Goal: Obtain resource: Download file/media

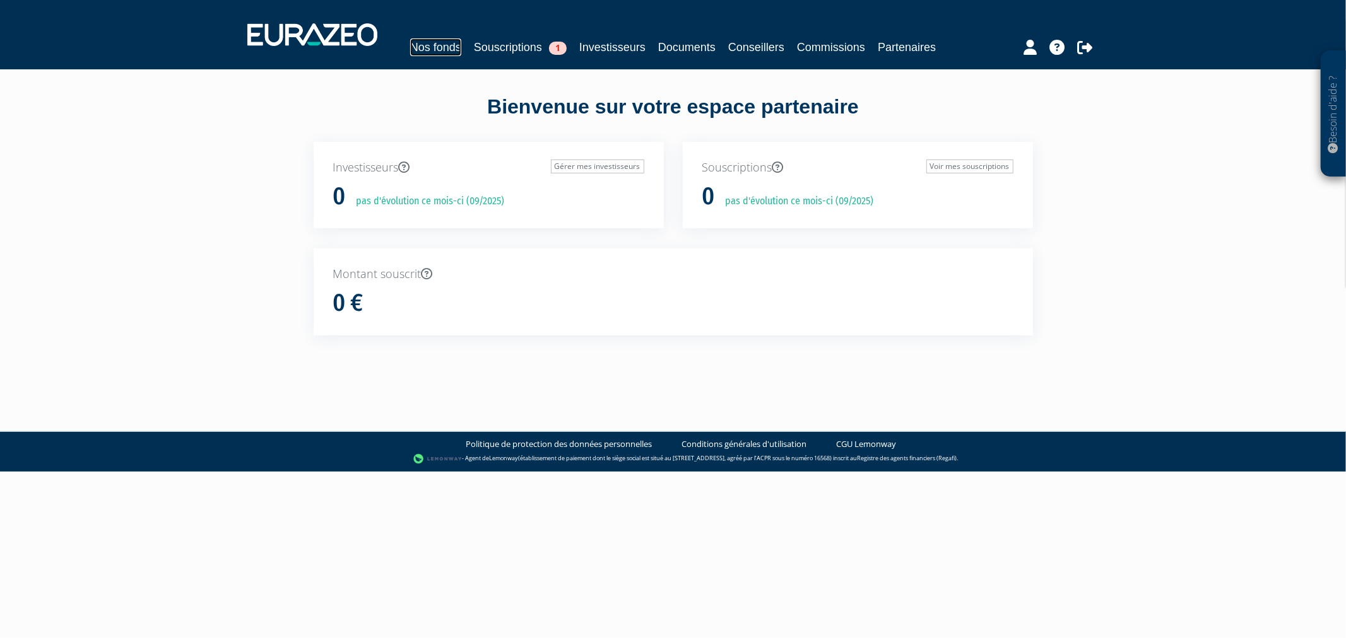
click at [461, 45] on link "Nos fonds" at bounding box center [435, 47] width 51 height 18
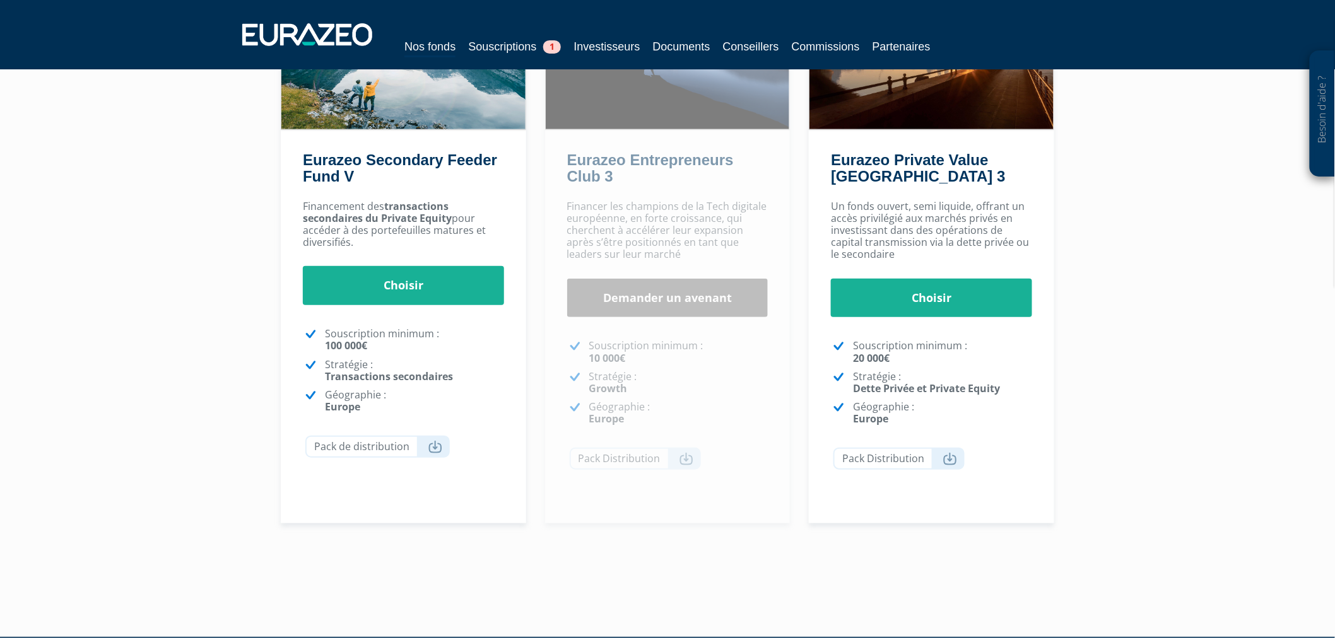
scroll to position [238, 0]
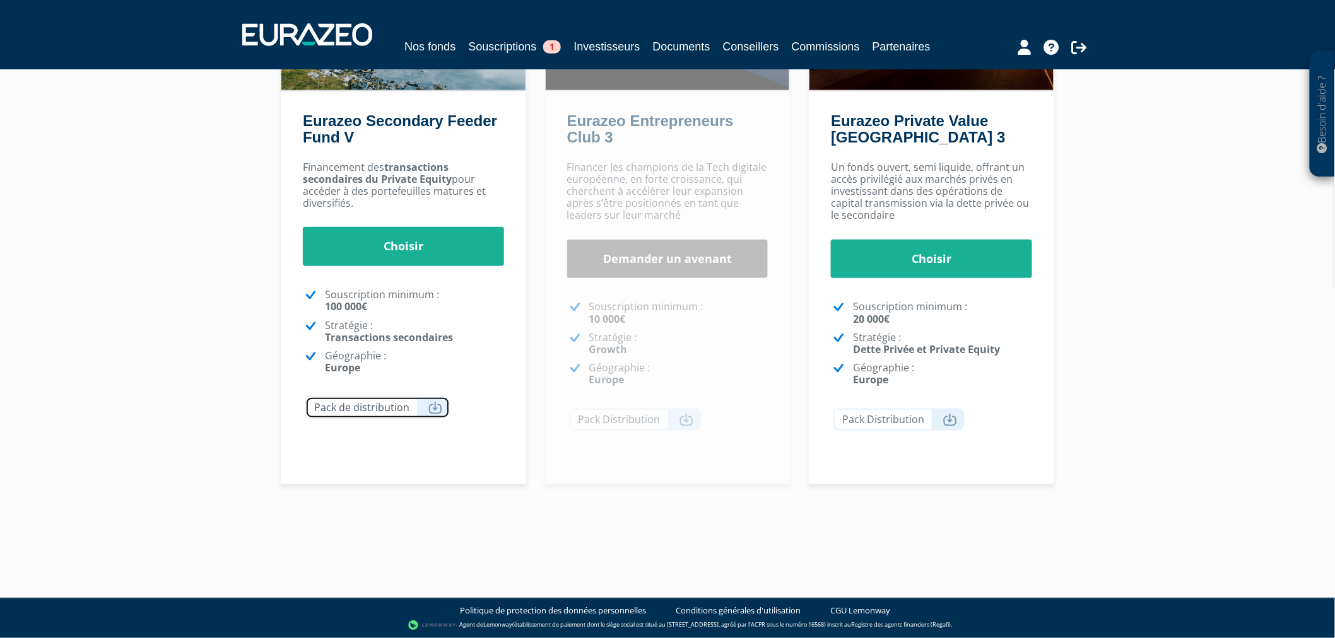
click at [433, 408] on icon at bounding box center [435, 408] width 14 height 13
click at [1031, 48] on icon at bounding box center [1024, 47] width 13 height 15
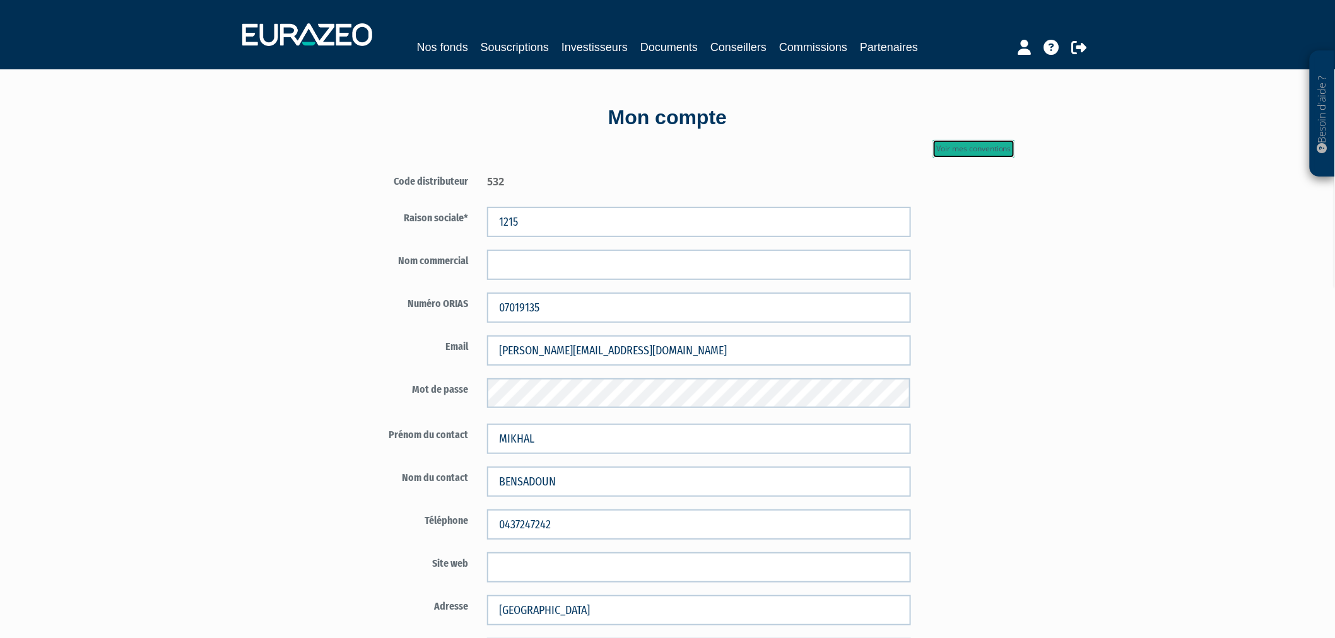
click at [954, 158] on link "Voir mes conventions" at bounding box center [973, 149] width 81 height 18
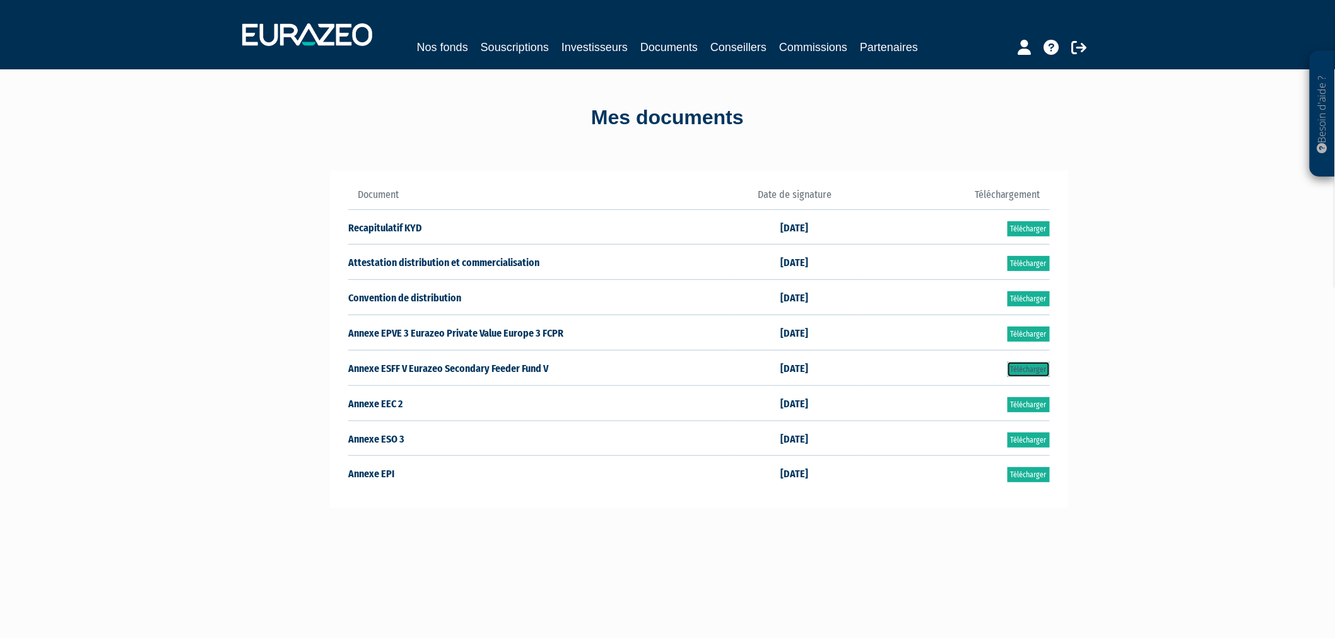
click at [1026, 377] on link "Télécharger" at bounding box center [1029, 369] width 42 height 15
